Goal: Find specific page/section: Find specific page/section

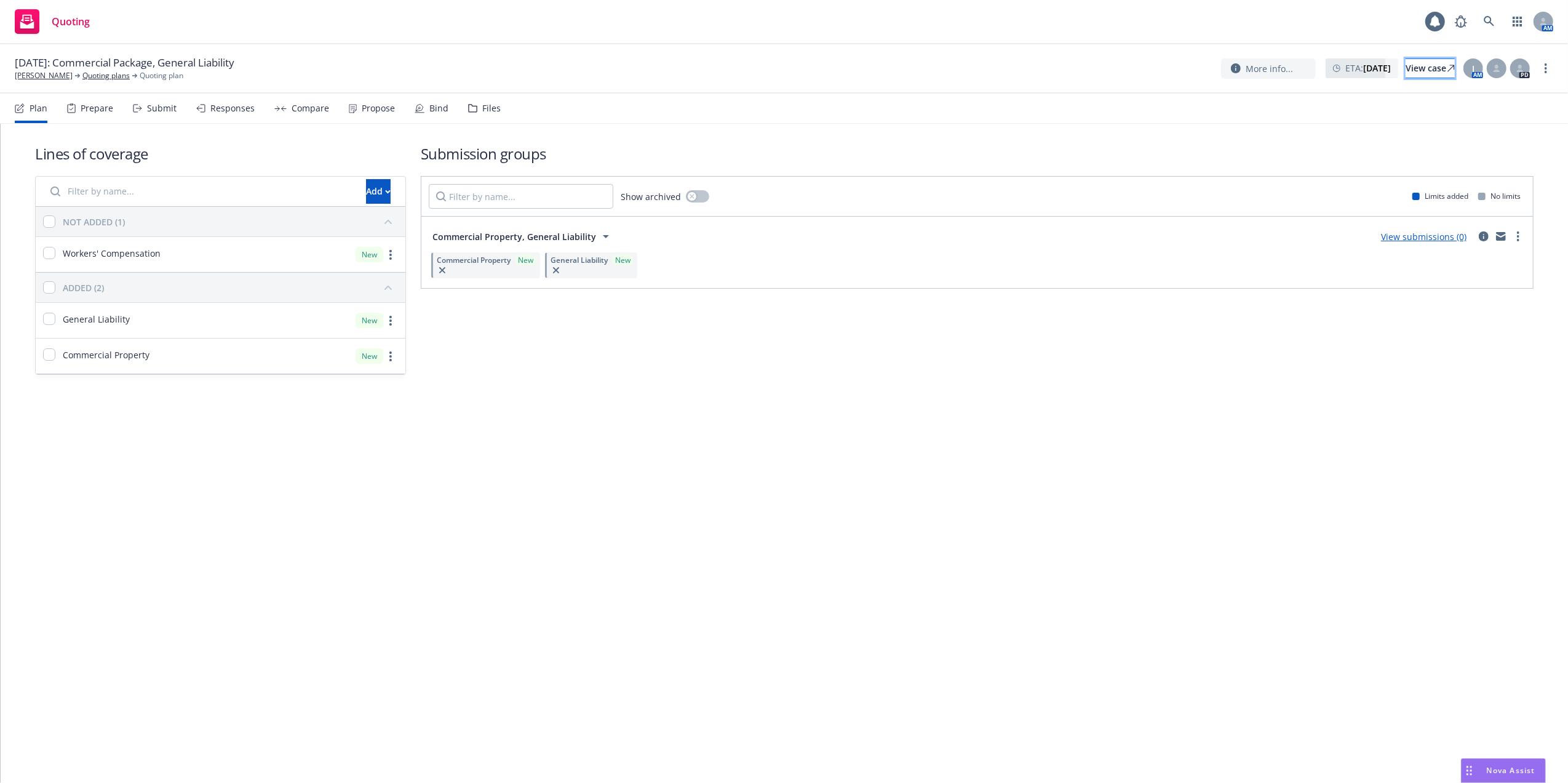
click at [1413, 67] on div "View case" at bounding box center [1430, 69] width 49 height 19
click at [1490, 20] on icon at bounding box center [1489, 22] width 11 height 11
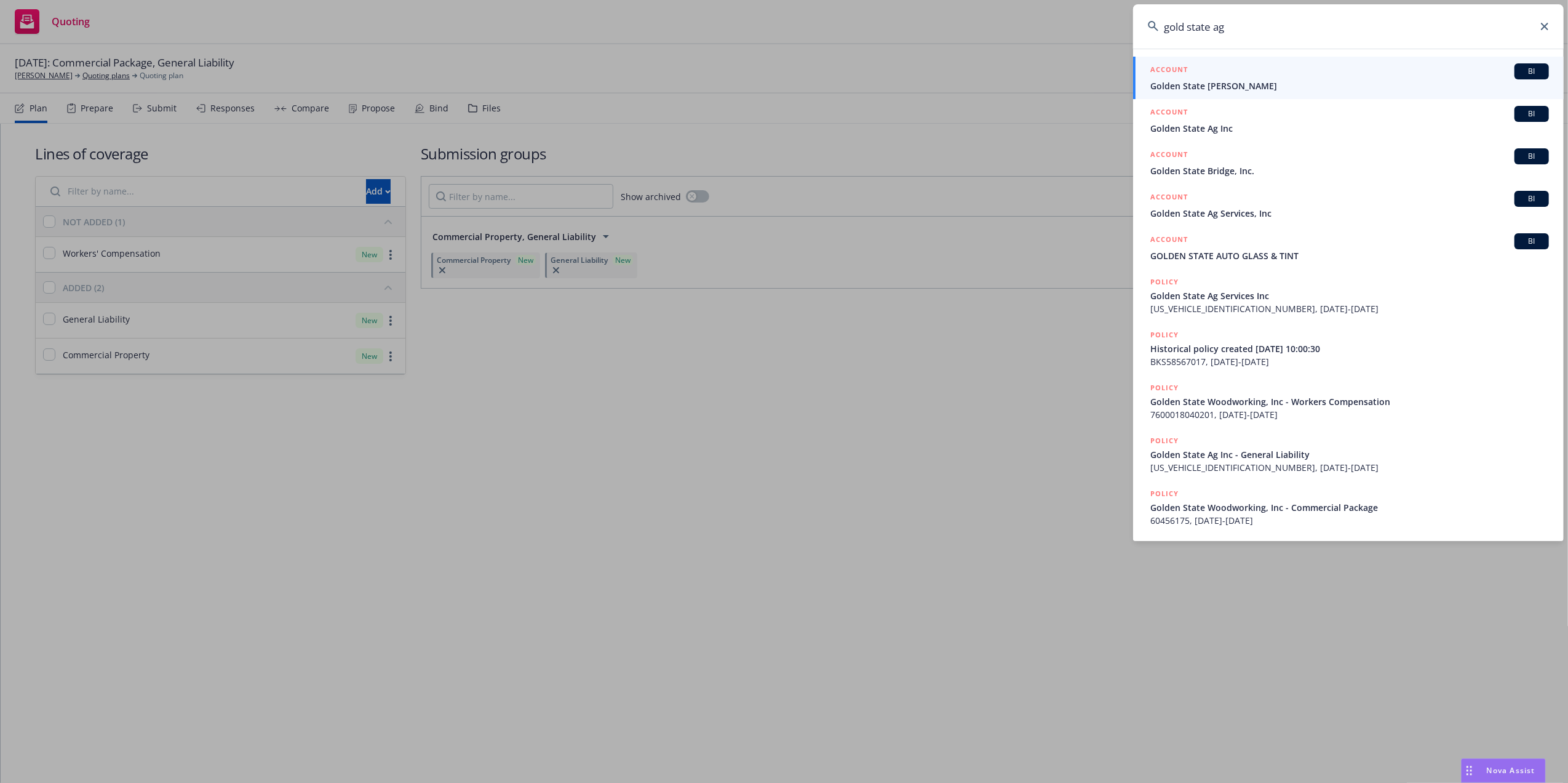
type input "gold state ag"
click at [1197, 75] on div "ACCOUNT BI" at bounding box center [1349, 71] width 399 height 16
